Goal: Information Seeking & Learning: Learn about a topic

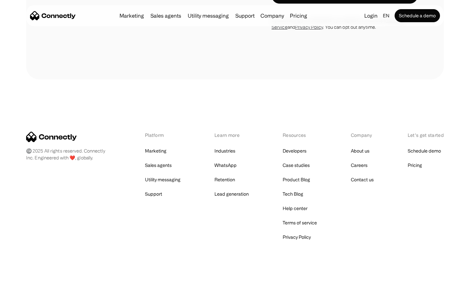
scroll to position [957, 0]
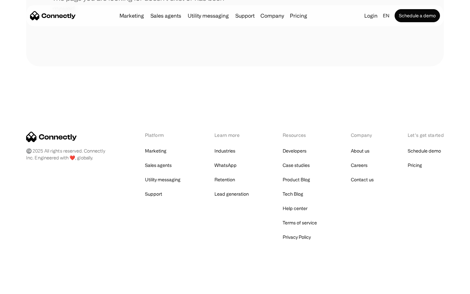
scroll to position [119, 0]
